Goal: Information Seeking & Learning: Learn about a topic

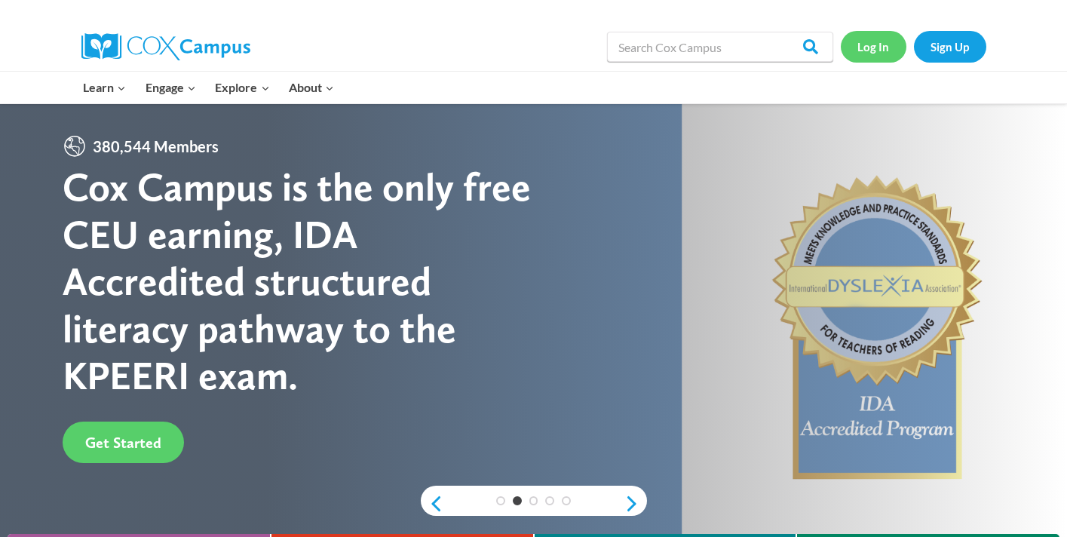
click at [880, 47] on link "Log In" at bounding box center [874, 46] width 66 height 31
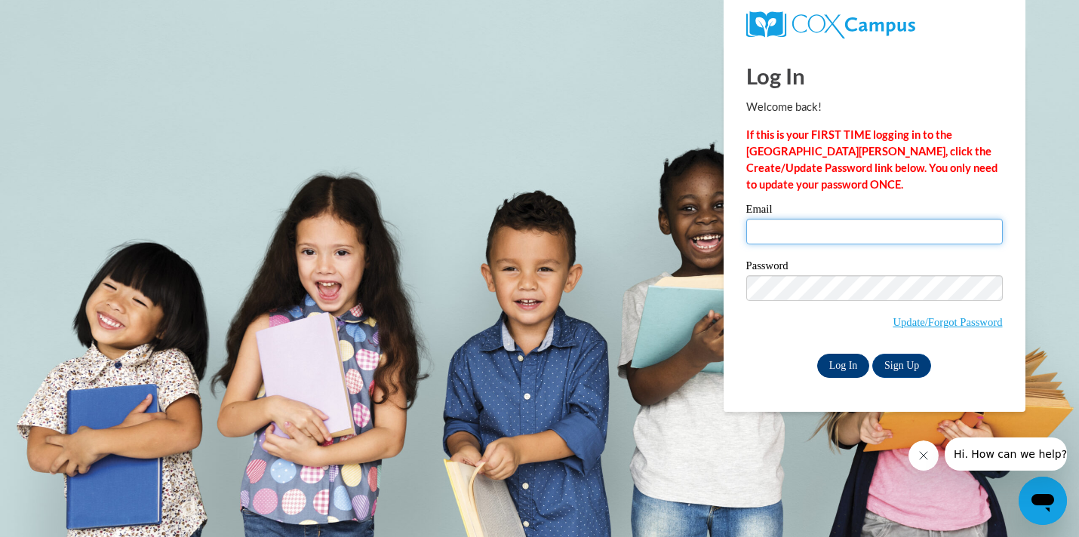
type input "felicia_norris@johnson.k12.ga.us"
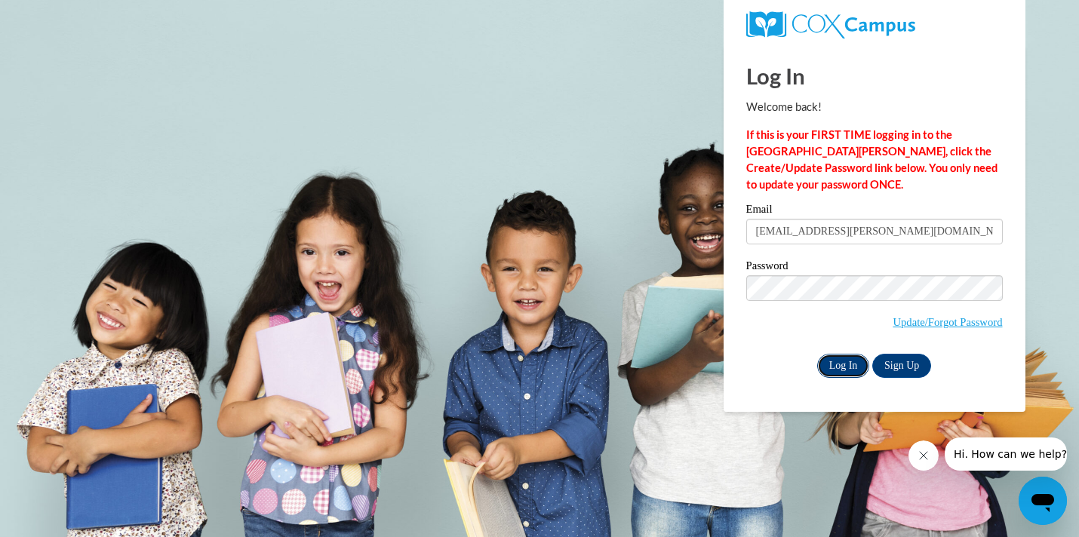
click at [855, 367] on input "Log In" at bounding box center [843, 366] width 53 height 24
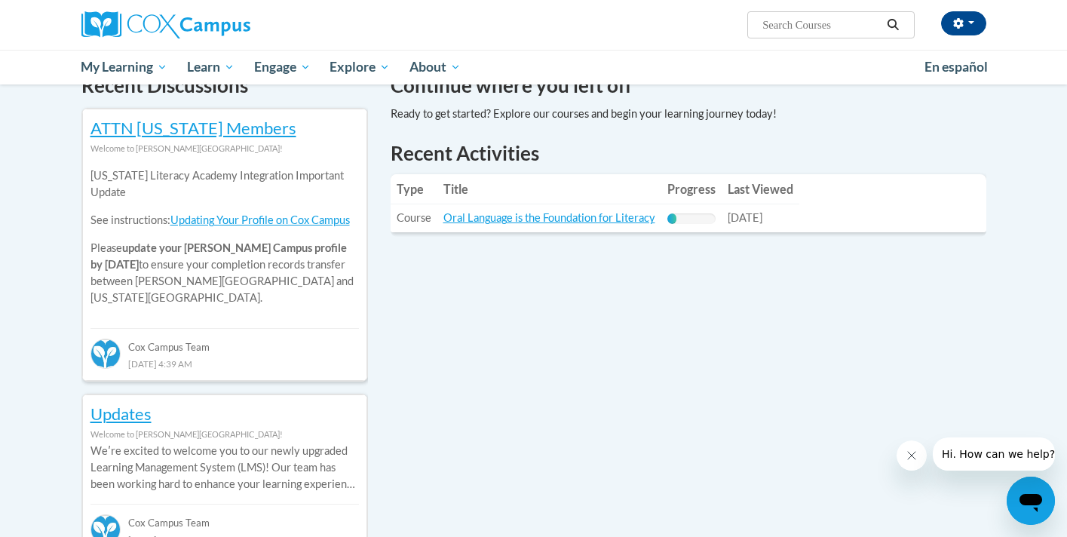
scroll to position [480, 0]
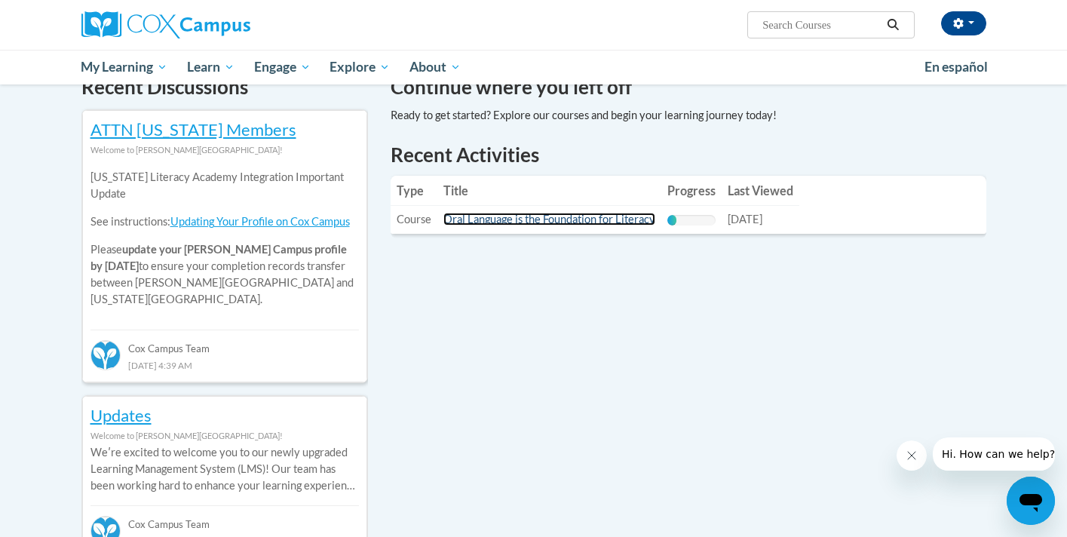
click at [644, 220] on link "Oral Language is the Foundation for Literacy" at bounding box center [550, 219] width 212 height 13
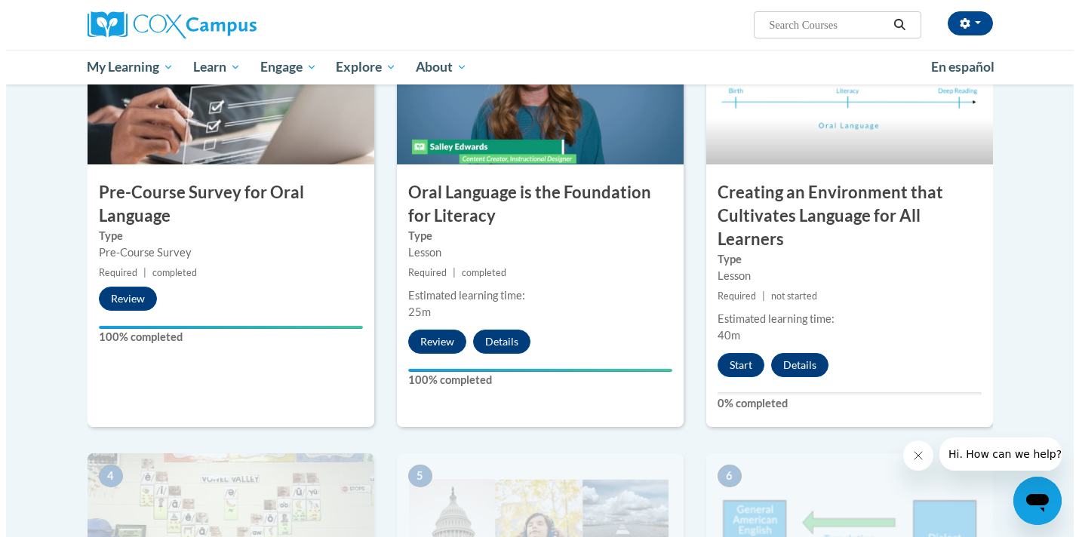
scroll to position [376, 0]
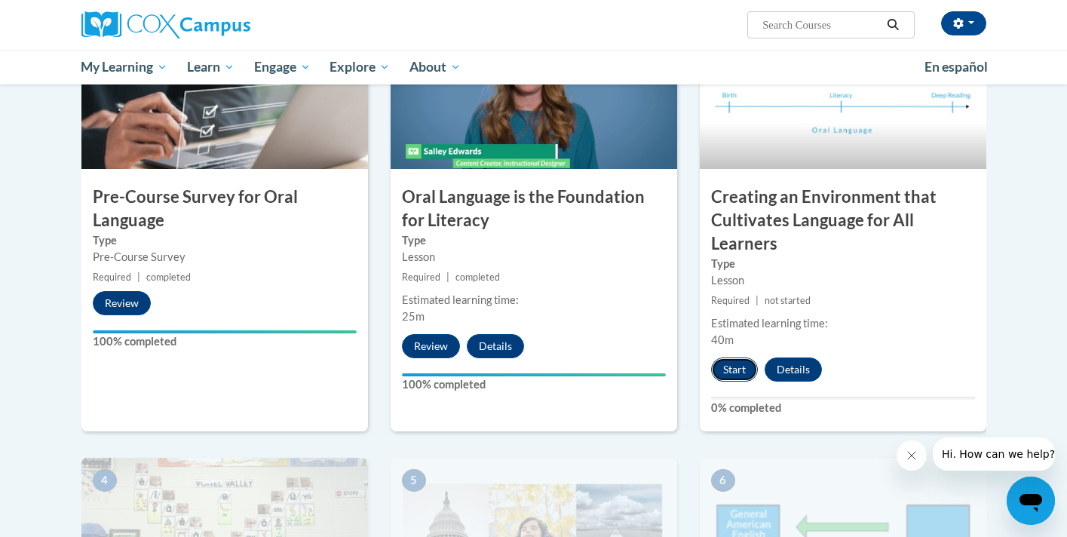
click at [732, 367] on button "Start" at bounding box center [734, 370] width 47 height 24
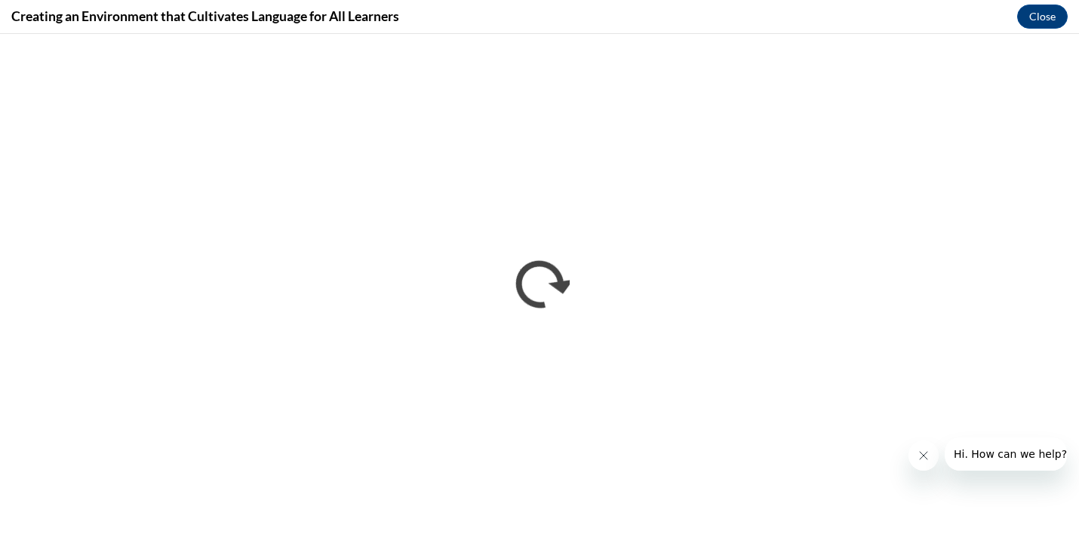
scroll to position [0, 0]
click at [1039, 18] on button "Close" at bounding box center [1042, 17] width 51 height 24
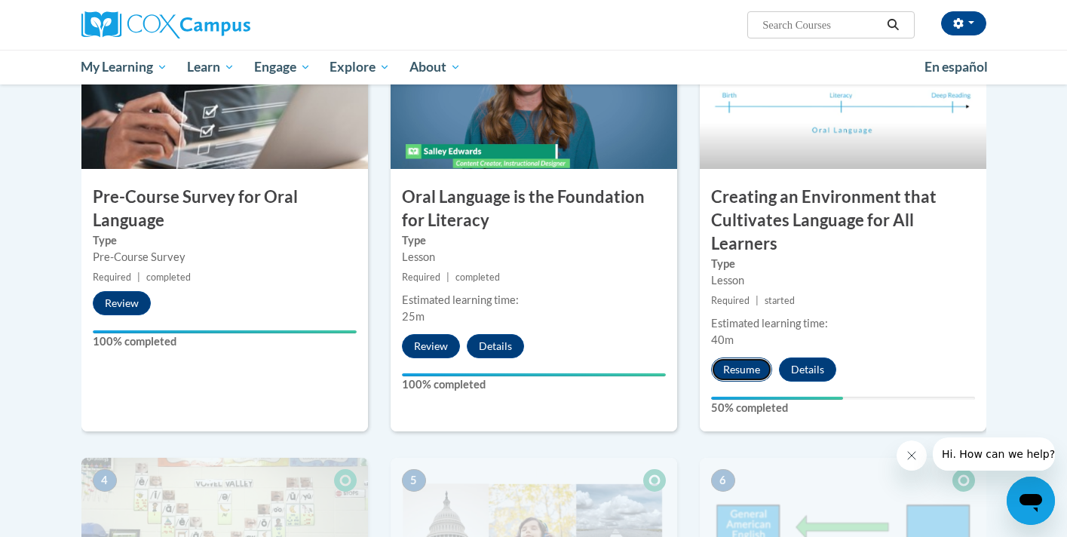
click at [761, 367] on button "Resume" at bounding box center [741, 370] width 61 height 24
